Goal: Task Accomplishment & Management: Manage account settings

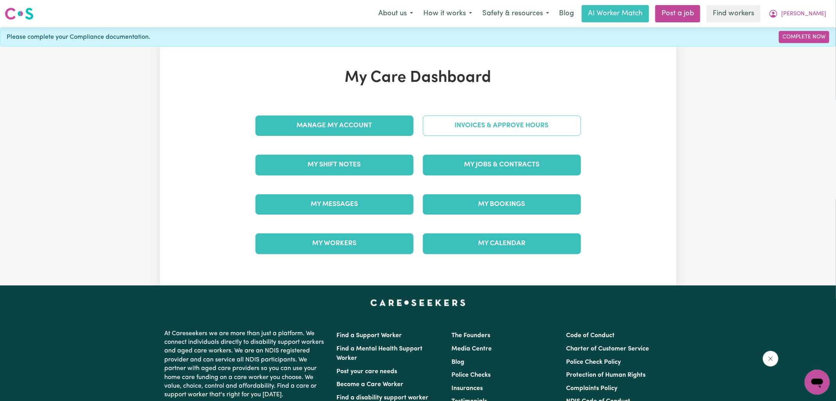
click at [434, 125] on link "Invoices & Approve Hours" at bounding box center [502, 125] width 158 height 20
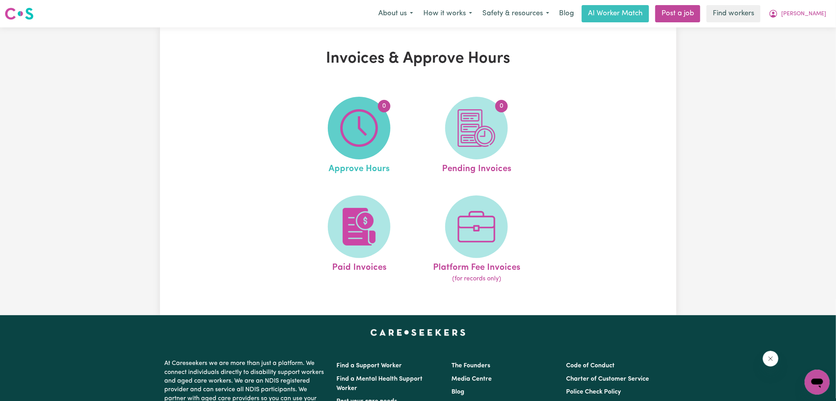
click at [369, 134] on img at bounding box center [359, 128] width 38 height 38
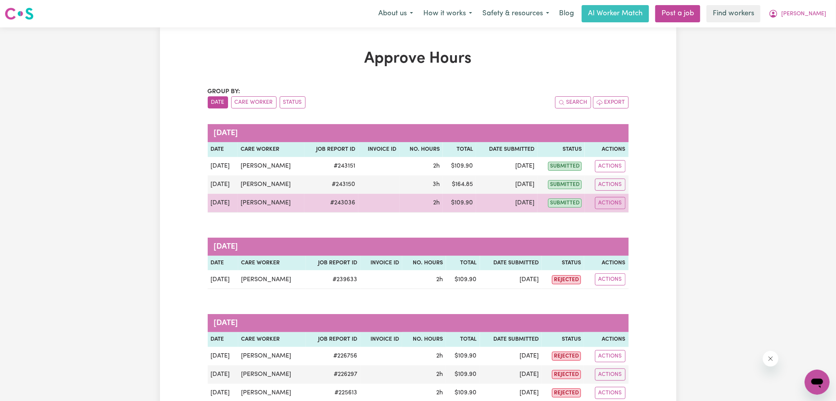
click at [338, 201] on td "# 243036" at bounding box center [331, 203] width 54 height 19
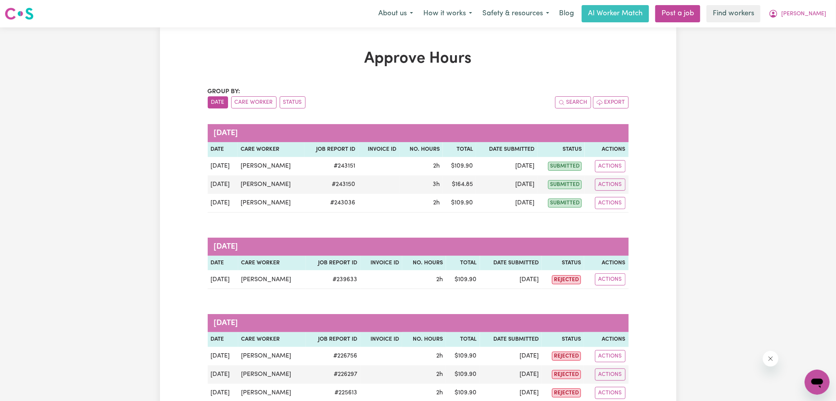
click at [497, 104] on div "Search Export" at bounding box center [523, 102] width 210 height 12
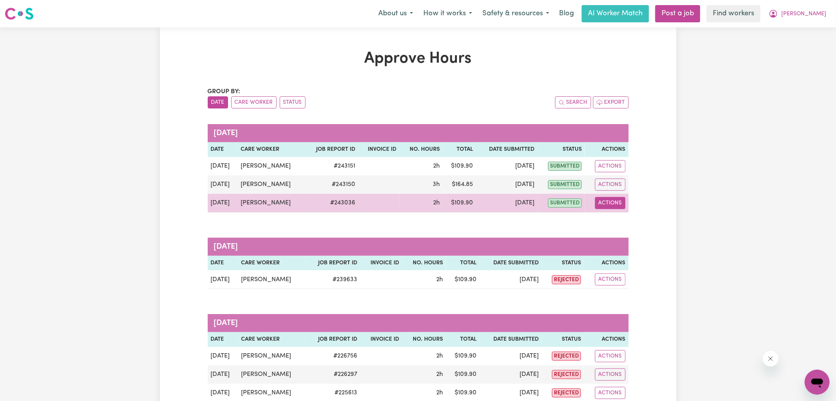
click at [611, 198] on button "Actions" at bounding box center [610, 203] width 31 height 12
click at [626, 227] on link "View Job Report" at bounding box center [630, 221] width 67 height 16
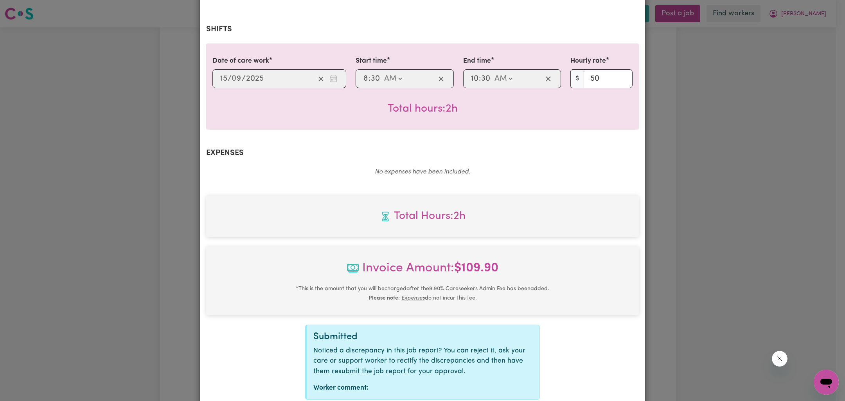
scroll to position [212, 0]
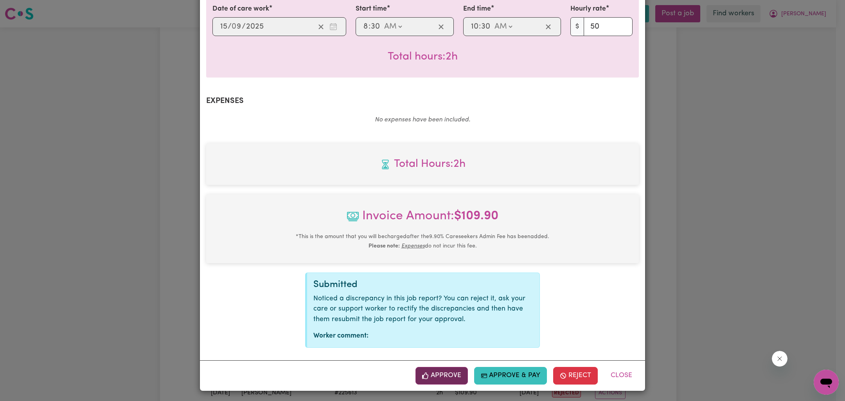
click at [439, 367] on button "Approve" at bounding box center [441, 375] width 52 height 17
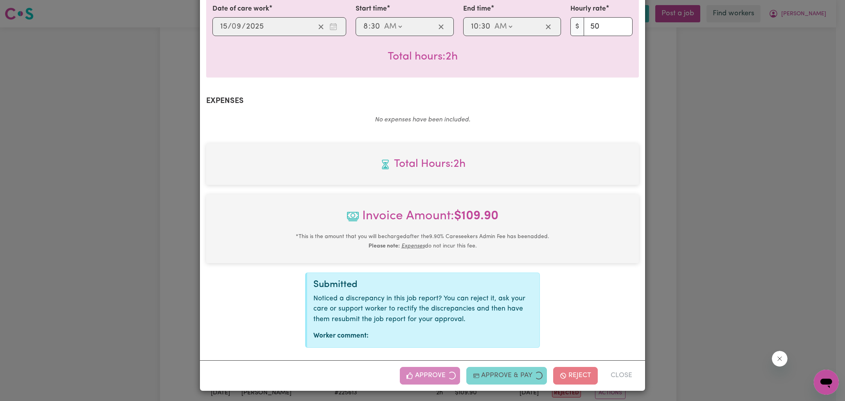
click at [788, 201] on div "Job Report # 243036 - [PERSON_NAME] Summary Job report # 243036 Client name: [P…" at bounding box center [422, 200] width 845 height 401
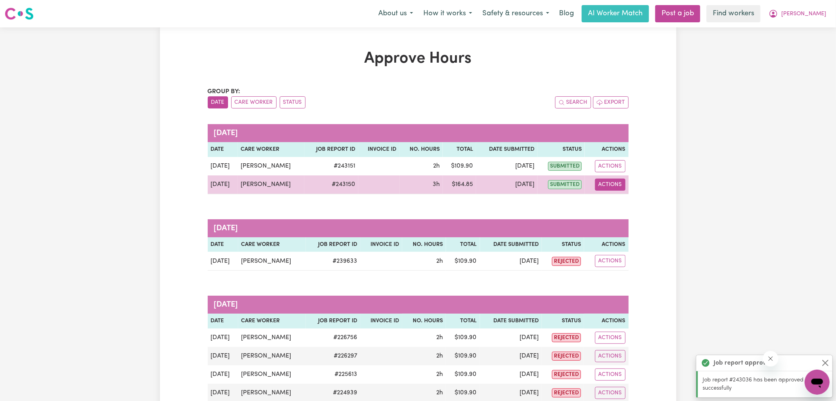
click at [610, 186] on button "Actions" at bounding box center [610, 184] width 31 height 12
click at [618, 198] on link "View Job Report" at bounding box center [630, 202] width 67 height 16
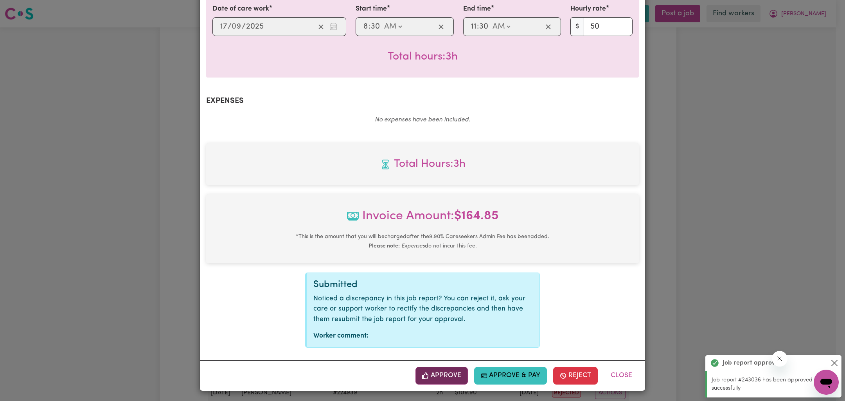
click at [454, 372] on button "Approve" at bounding box center [441, 375] width 52 height 17
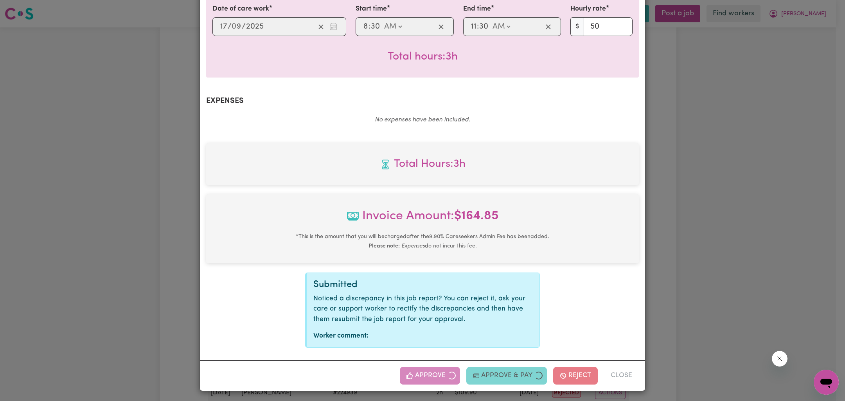
click at [751, 197] on div "Job Report # 243150 - [PERSON_NAME] Summary Job report # 243150 Client name: [P…" at bounding box center [422, 200] width 845 height 401
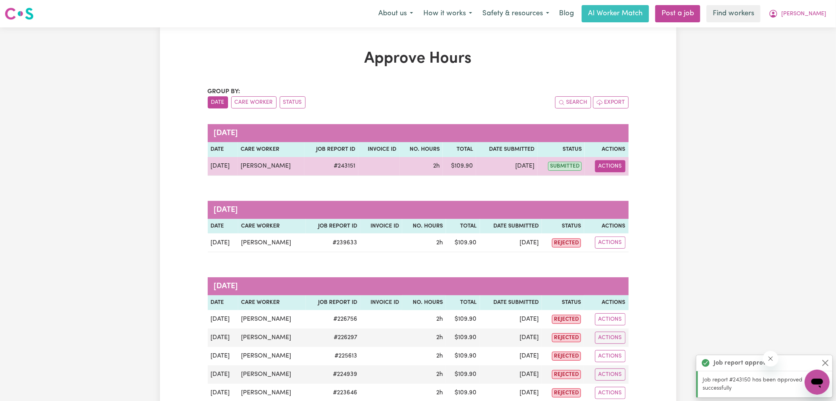
click at [615, 165] on button "Actions" at bounding box center [610, 166] width 31 height 12
click at [618, 180] on link "View Job Report" at bounding box center [630, 184] width 67 height 16
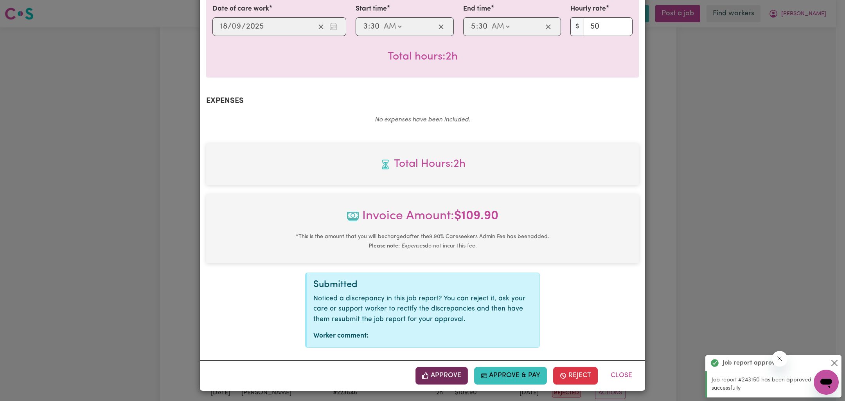
click at [451, 377] on button "Approve" at bounding box center [441, 375] width 52 height 17
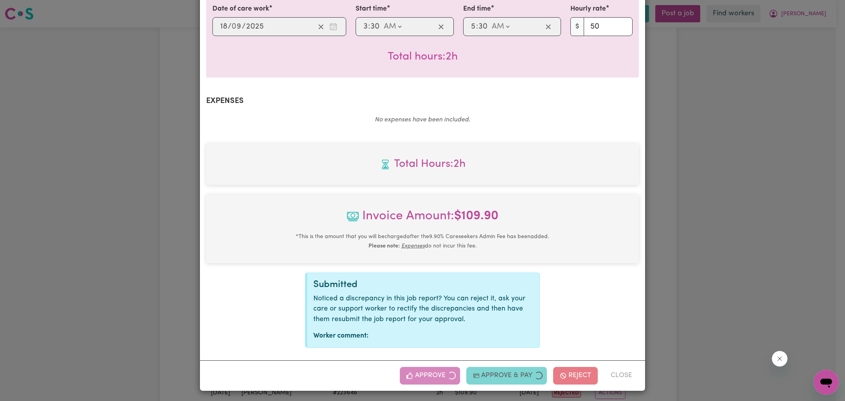
click at [764, 232] on div "Job Report # 243151 - [PERSON_NAME] Summary Job report # 243151 Client name: [P…" at bounding box center [422, 200] width 845 height 401
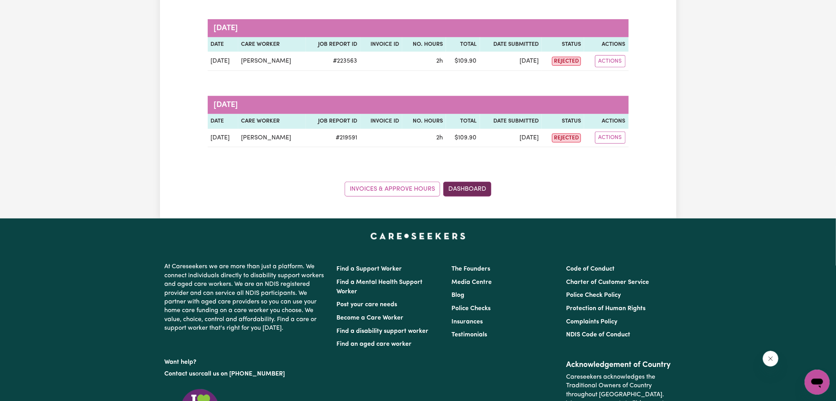
click at [472, 192] on link "Dashboard" at bounding box center [467, 189] width 48 height 15
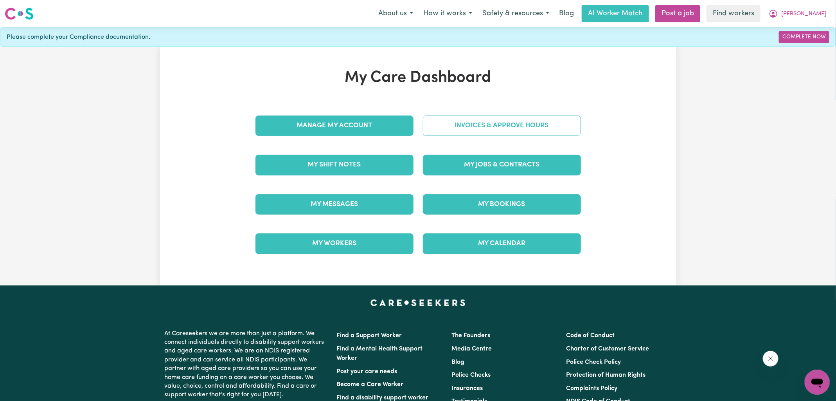
click at [493, 121] on link "Invoices & Approve Hours" at bounding box center [502, 125] width 158 height 20
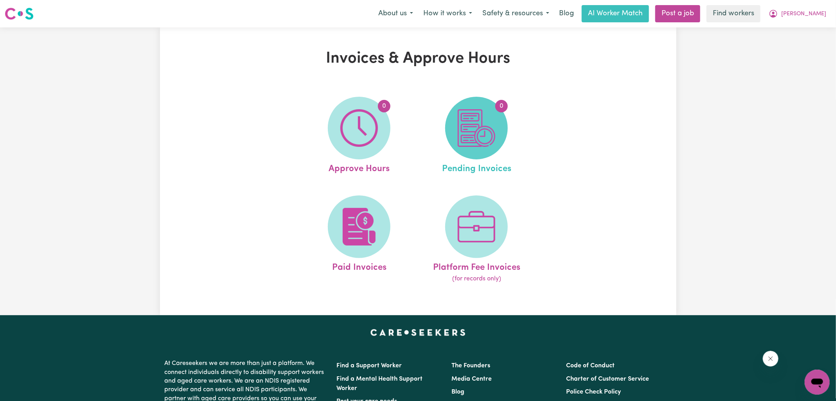
click at [499, 128] on span "0" at bounding box center [476, 128] width 63 height 63
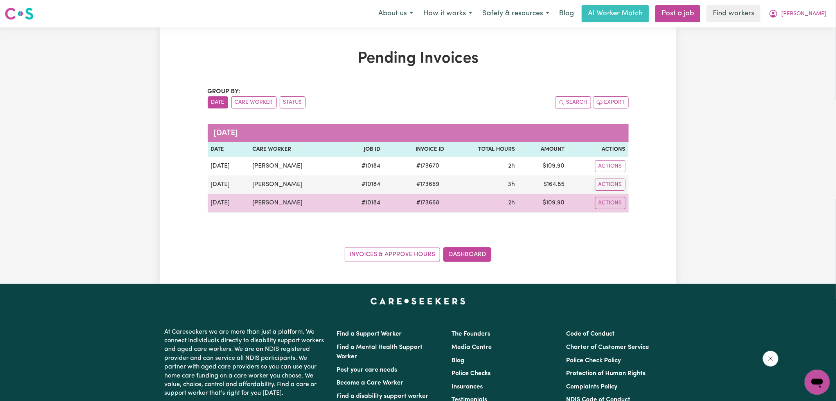
click at [418, 207] on td "# 173668" at bounding box center [415, 203] width 64 height 19
click at [421, 200] on span "# 173668" at bounding box center [428, 202] width 32 height 9
copy span "173668"
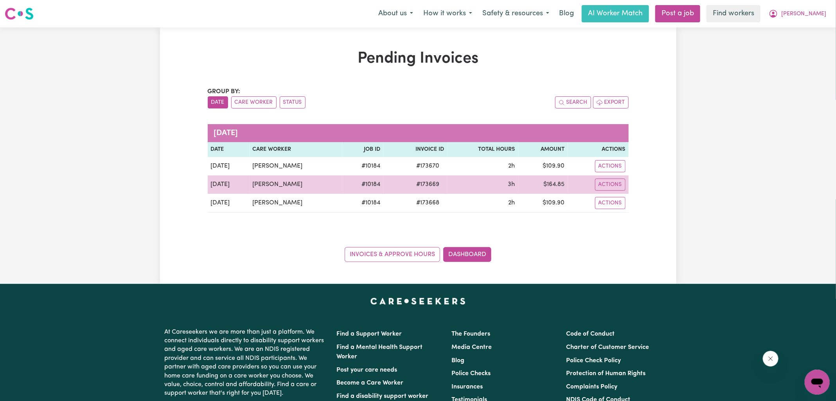
click at [421, 182] on span "# 173669" at bounding box center [428, 184] width 32 height 9
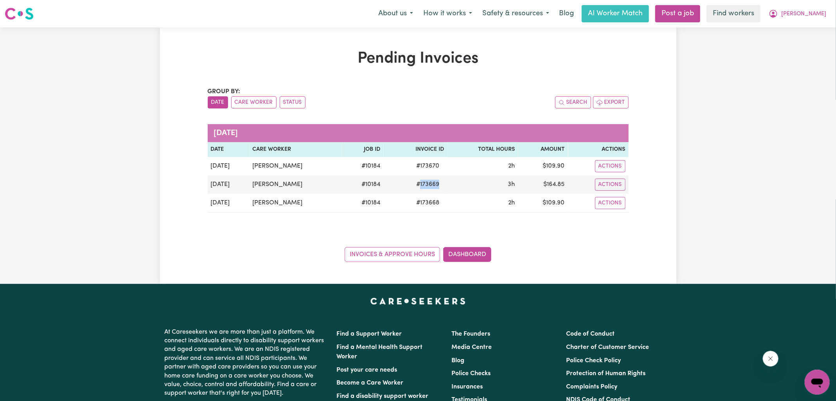
copy span "173669"
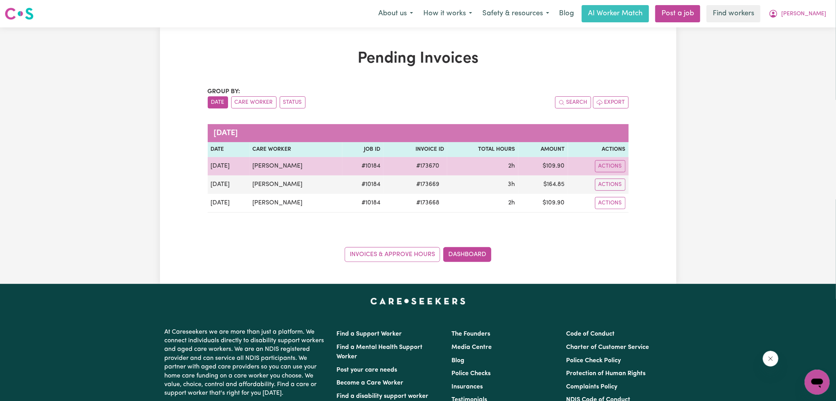
click at [420, 165] on span "# 173670" at bounding box center [428, 165] width 32 height 9
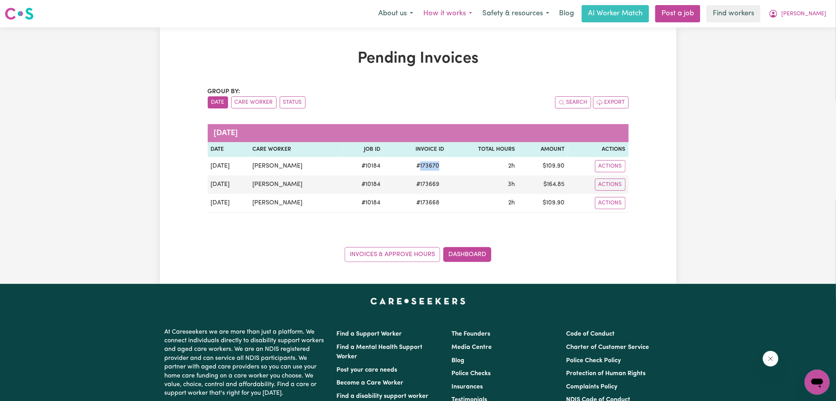
copy span "173670"
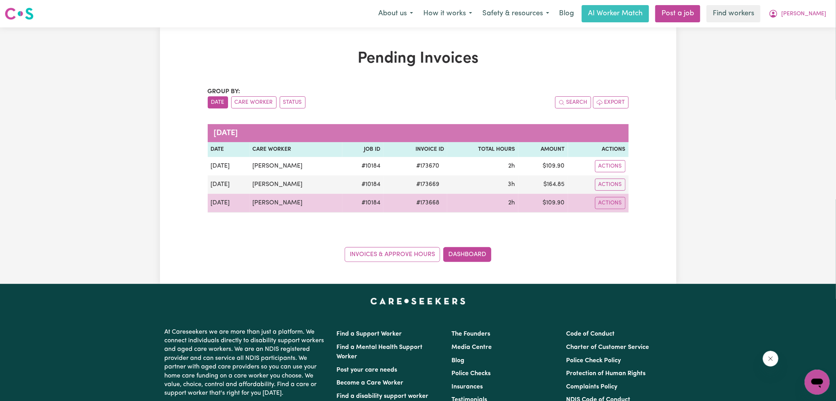
click at [559, 198] on td "$ 109.90" at bounding box center [543, 203] width 50 height 19
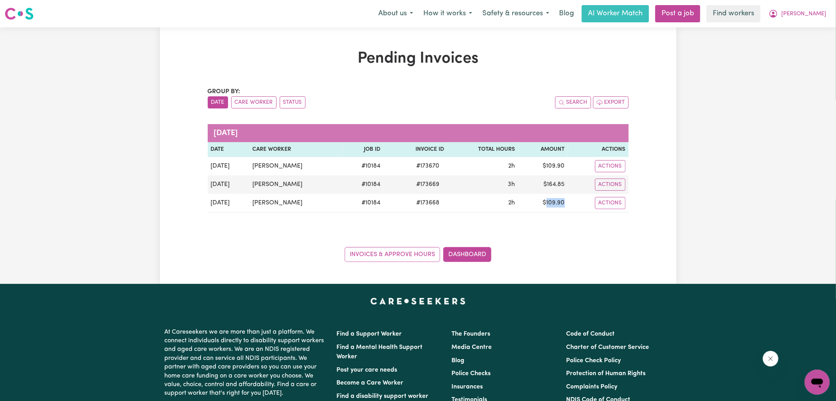
copy td "109.90"
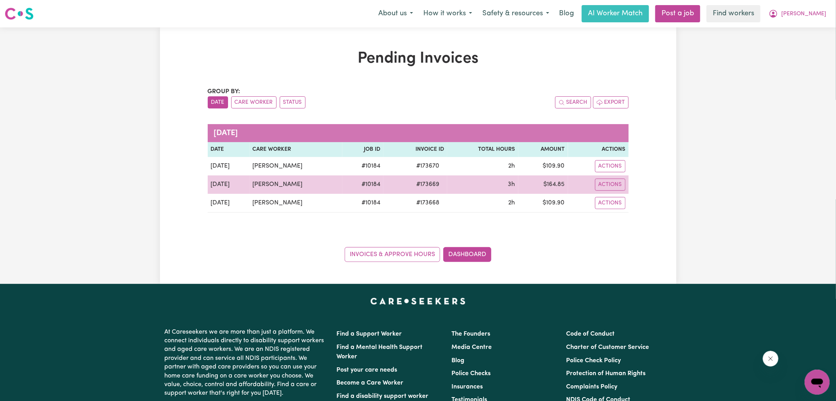
click at [559, 183] on td "$ 164.85" at bounding box center [543, 184] width 50 height 18
click at [559, 185] on td "$ 164.85" at bounding box center [543, 184] width 50 height 18
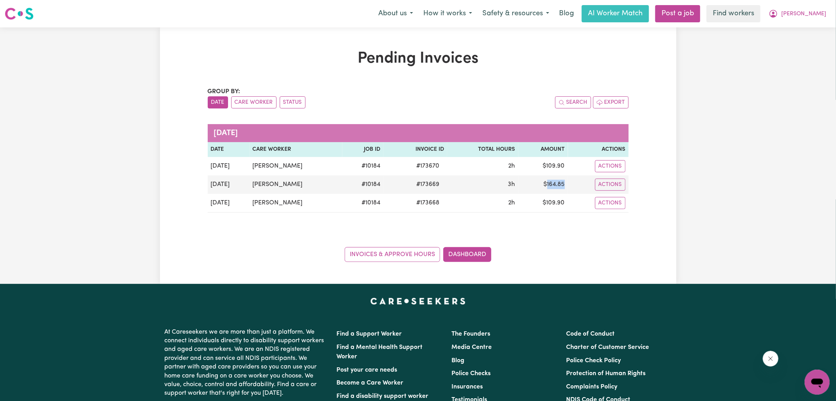
copy td "164.85"
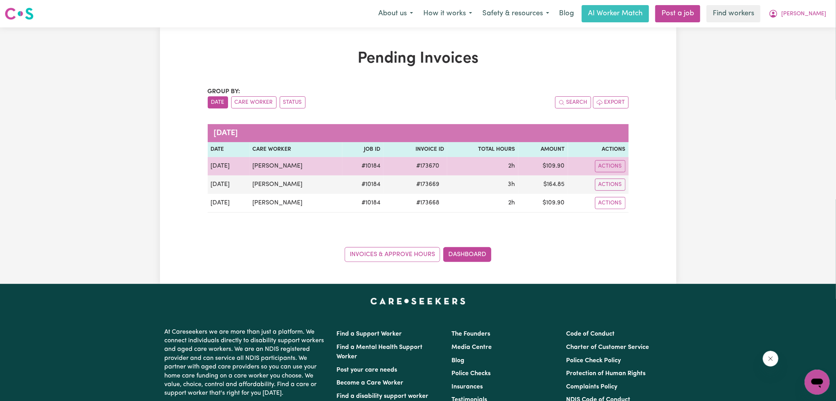
click at [557, 164] on td "$ 109.90" at bounding box center [543, 166] width 50 height 18
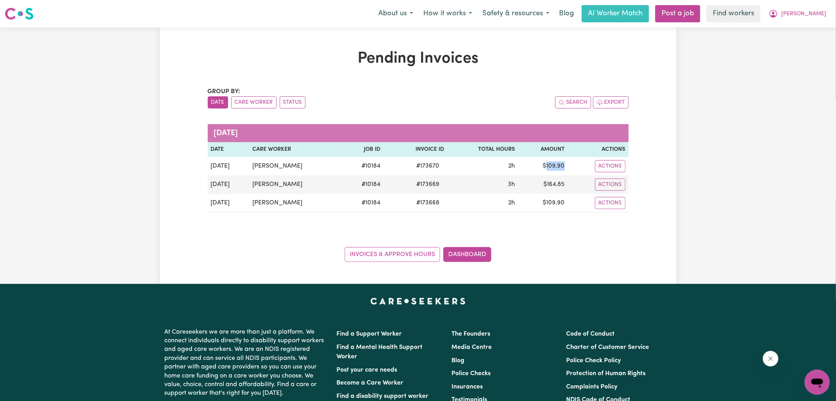
copy td "109.90"
click at [809, 16] on button "[PERSON_NAME]" at bounding box center [798, 13] width 68 height 16
click at [800, 43] on link "Logout" at bounding box center [800, 45] width 62 height 15
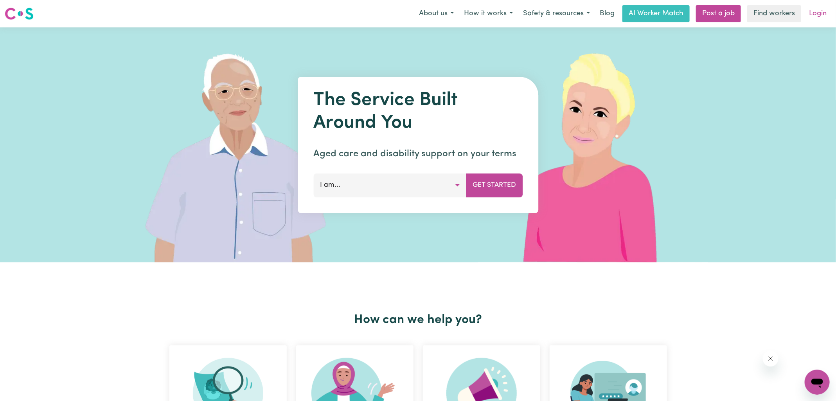
click at [820, 20] on link "Login" at bounding box center [817, 13] width 27 height 17
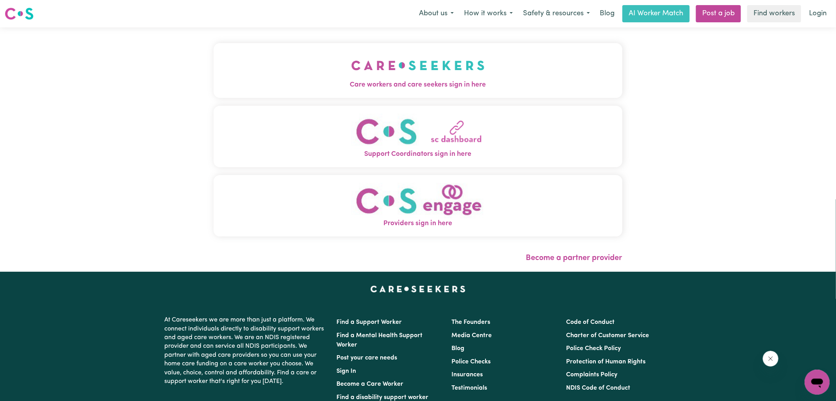
click at [458, 62] on img "Care workers and care seekers sign in here" at bounding box center [417, 65] width 133 height 29
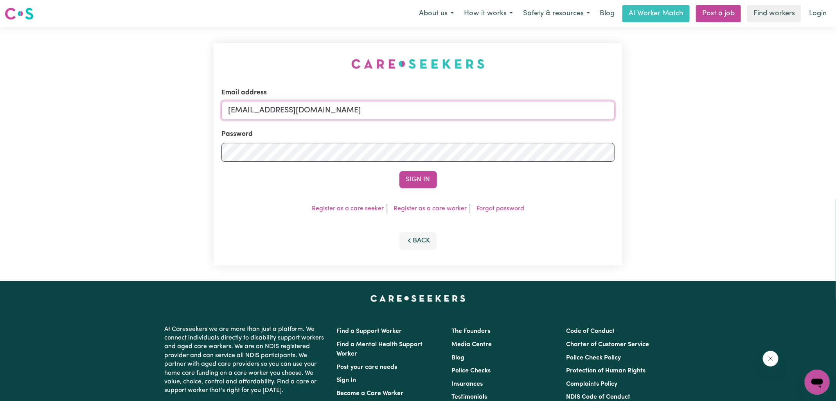
drag, startPoint x: 268, startPoint y: 109, endPoint x: 631, endPoint y: 145, distance: 365.2
click at [631, 145] on div "Email address [EMAIL_ADDRESS][DOMAIN_NAME] Password Sign In Register as a care …" at bounding box center [418, 154] width 836 height 254
type input "[EMAIL_ADDRESS][DOMAIN_NAME]"
drag, startPoint x: 421, startPoint y: 182, endPoint x: 424, endPoint y: 165, distance: 17.6
click at [421, 182] on button "Sign In" at bounding box center [418, 179] width 38 height 17
